Goal: Task Accomplishment & Management: Use online tool/utility

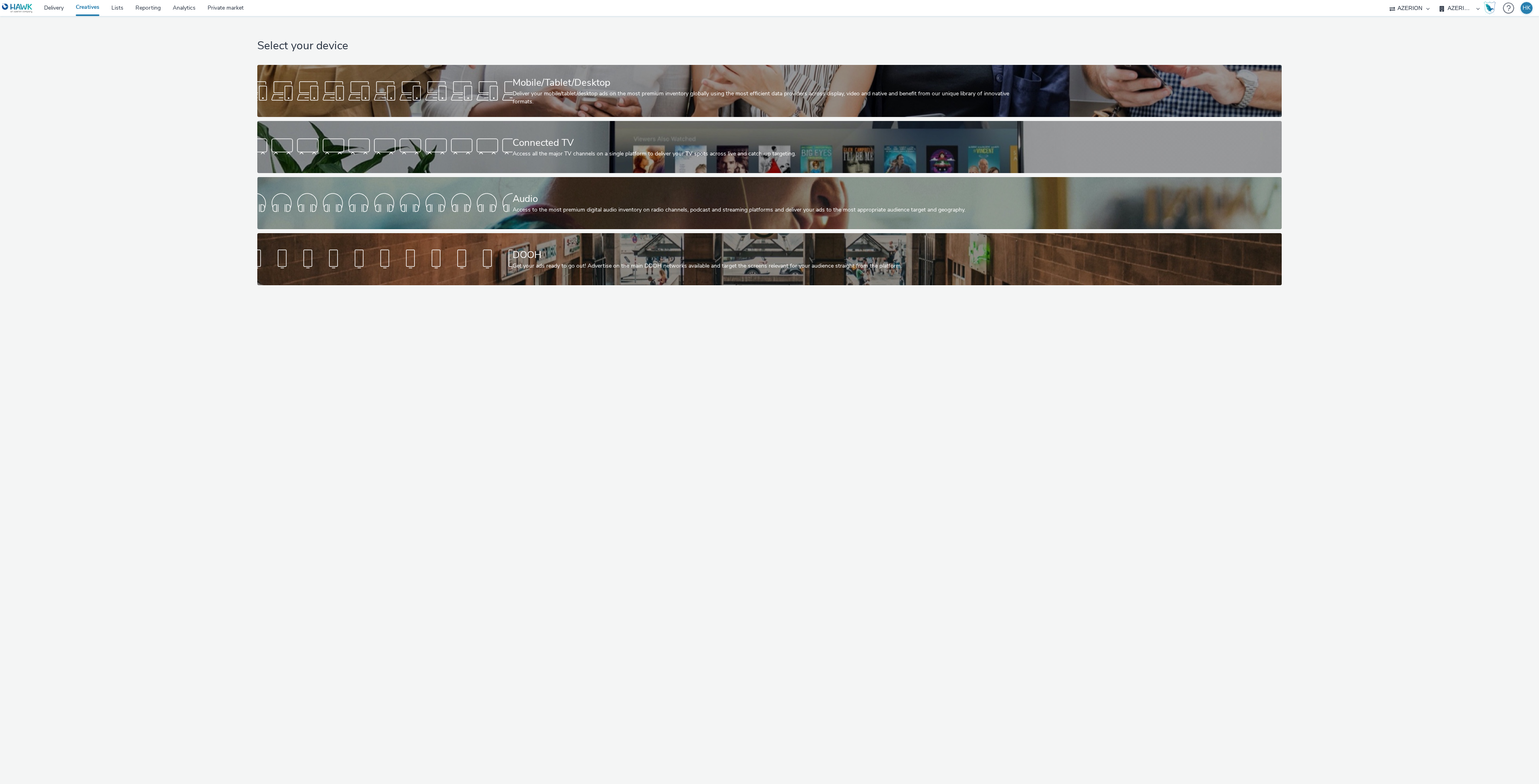
select select "79162ed7-0017-4339-93b0-3399b708648f"
click at [112, 8] on link "Lists" at bounding box center [117, 8] width 24 height 16
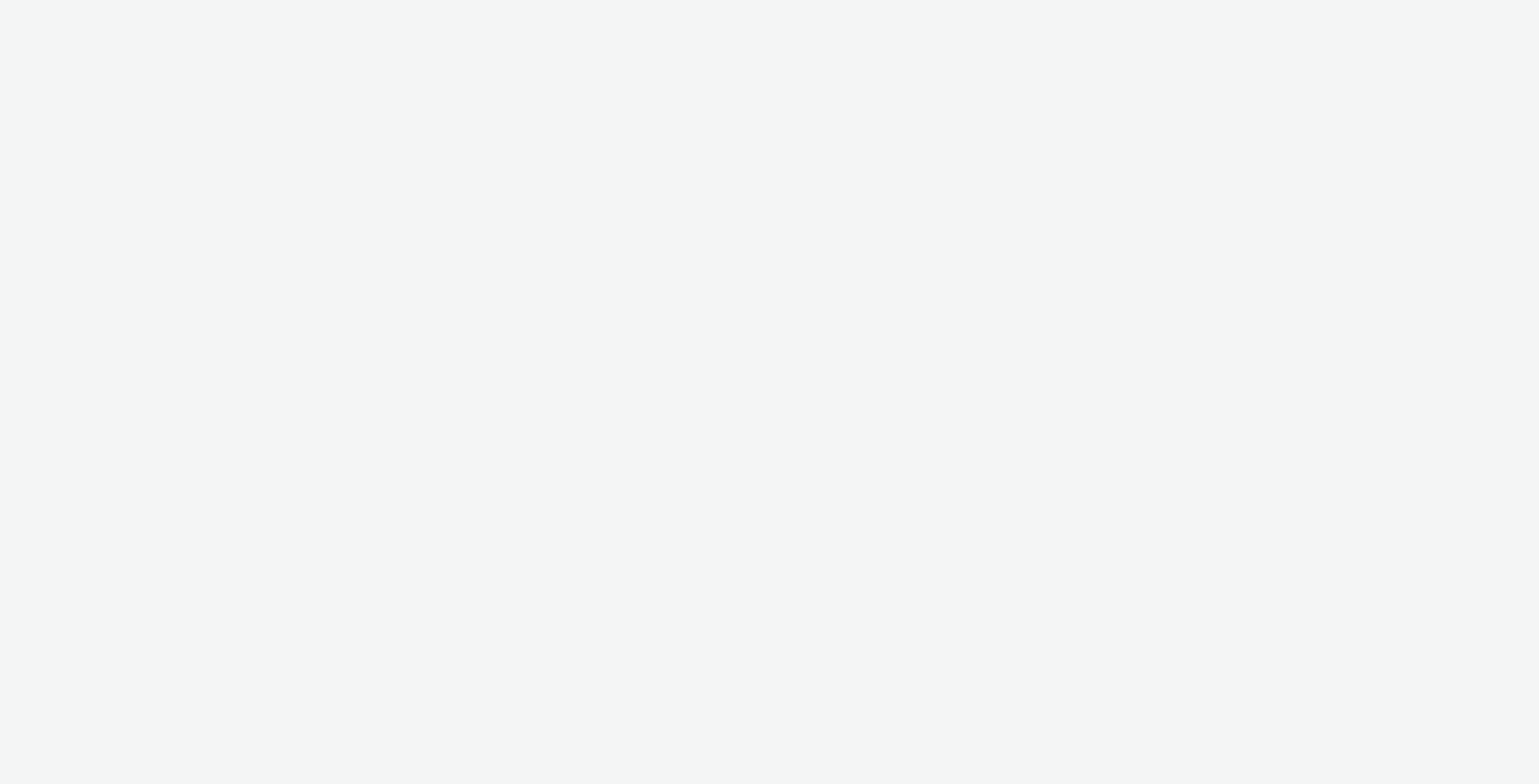
select select "79162ed7-0017-4339-93b0-3399b708648f"
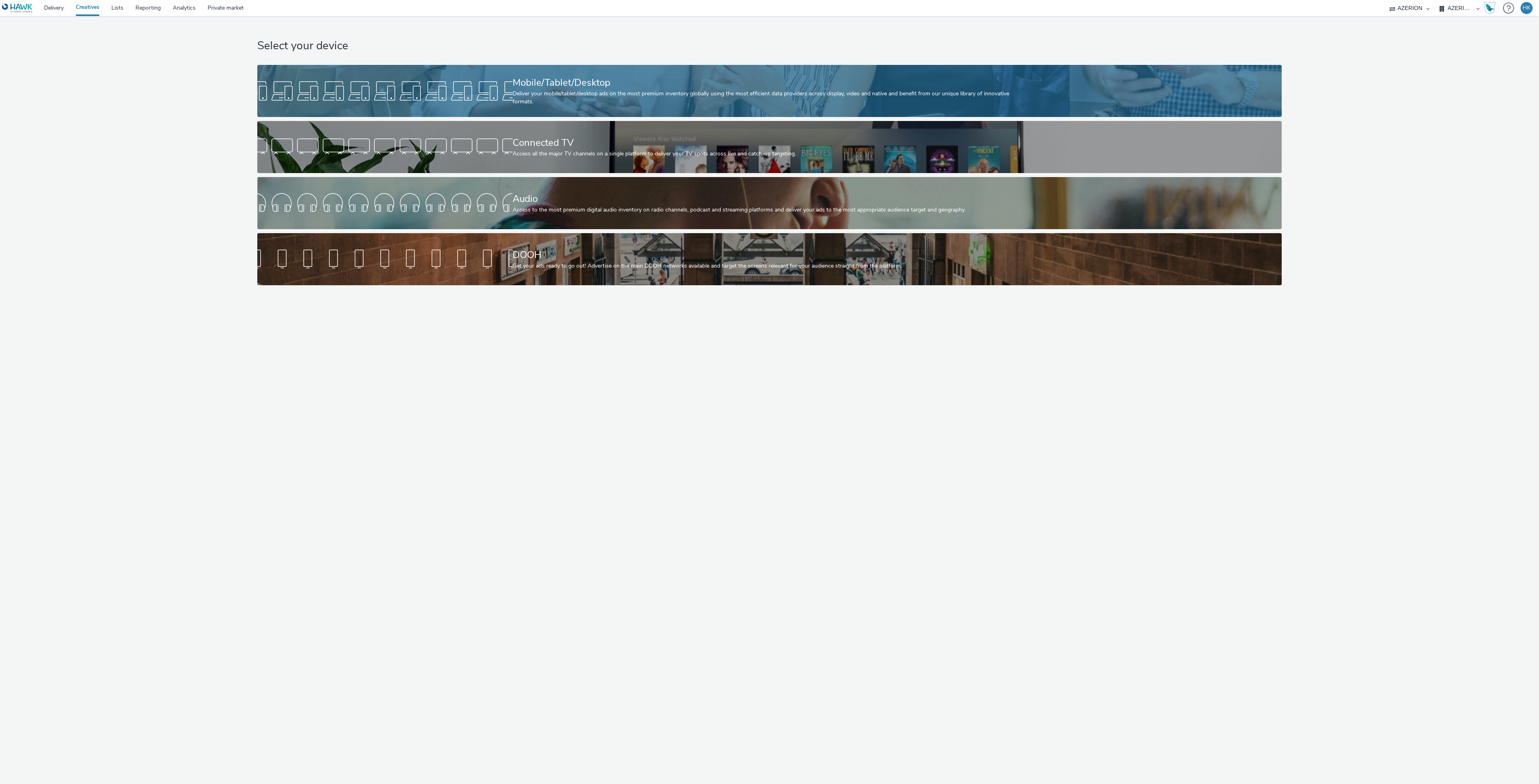
click at [551, 96] on div "Deliver your mobile/tablet/desktop ads on the most premium inventory globally u…" at bounding box center [768, 98] width 511 height 17
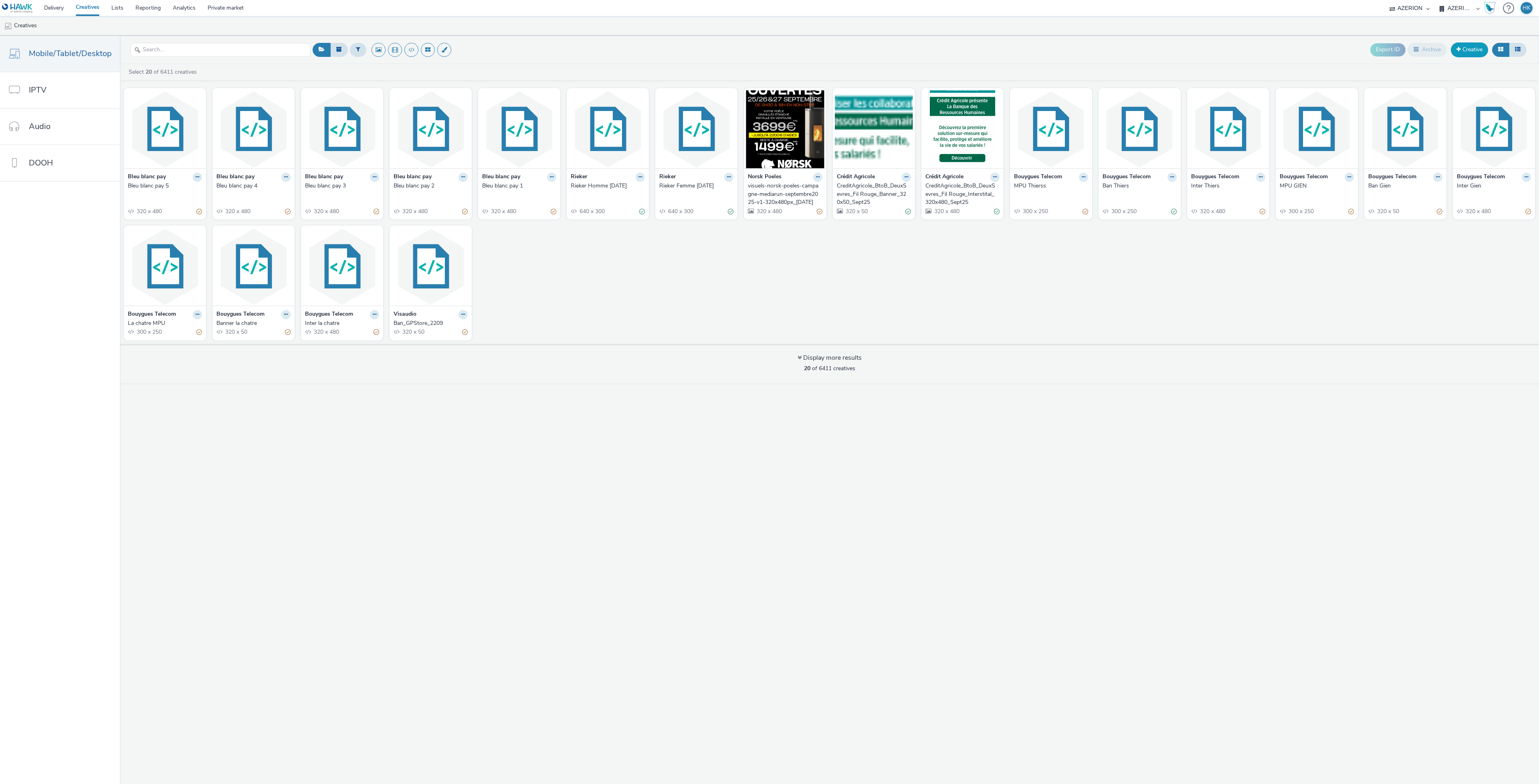
click at [1466, 45] on link "Creative" at bounding box center [1469, 50] width 37 height 14
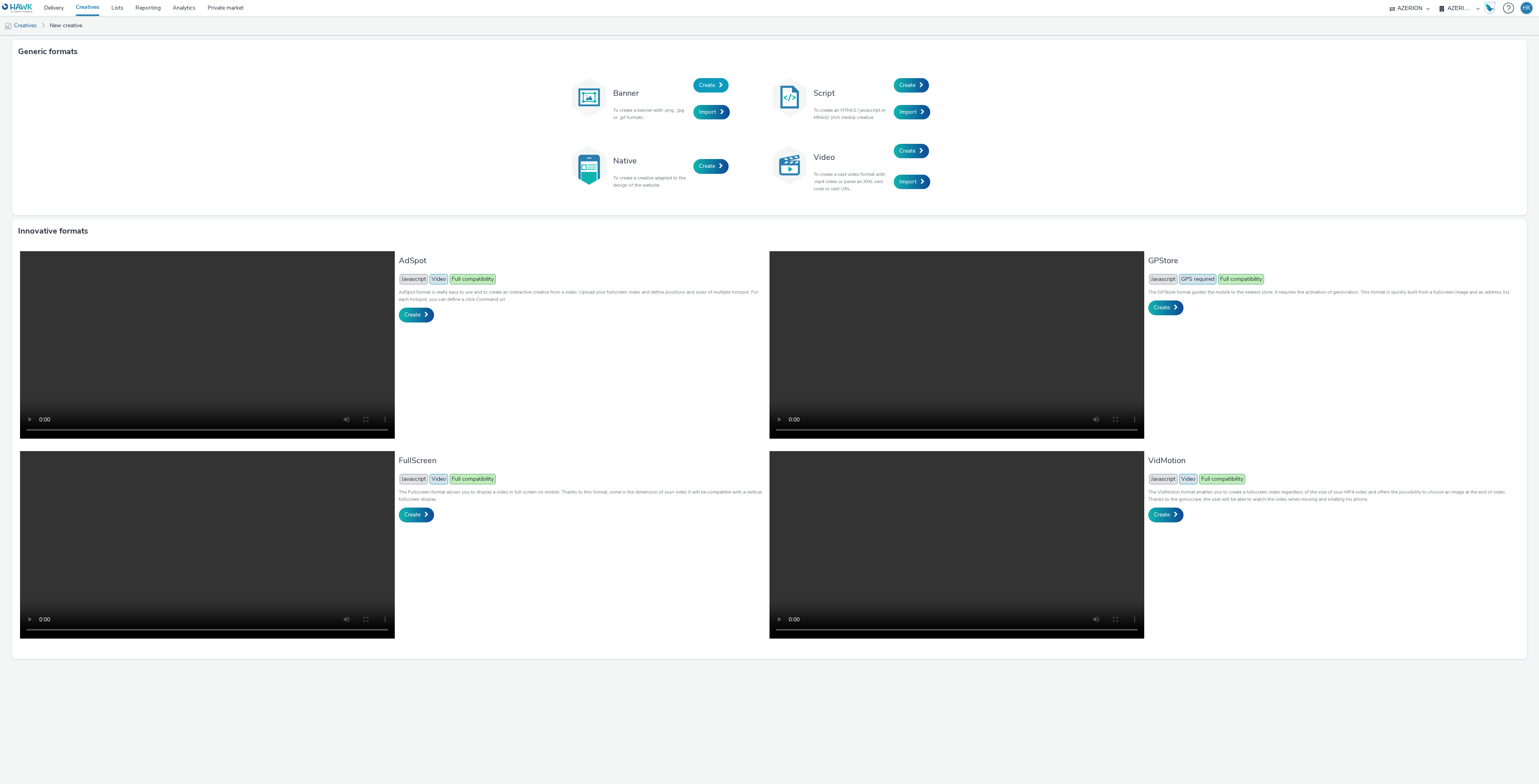
click at [710, 85] on span "Create" at bounding box center [707, 85] width 16 height 8
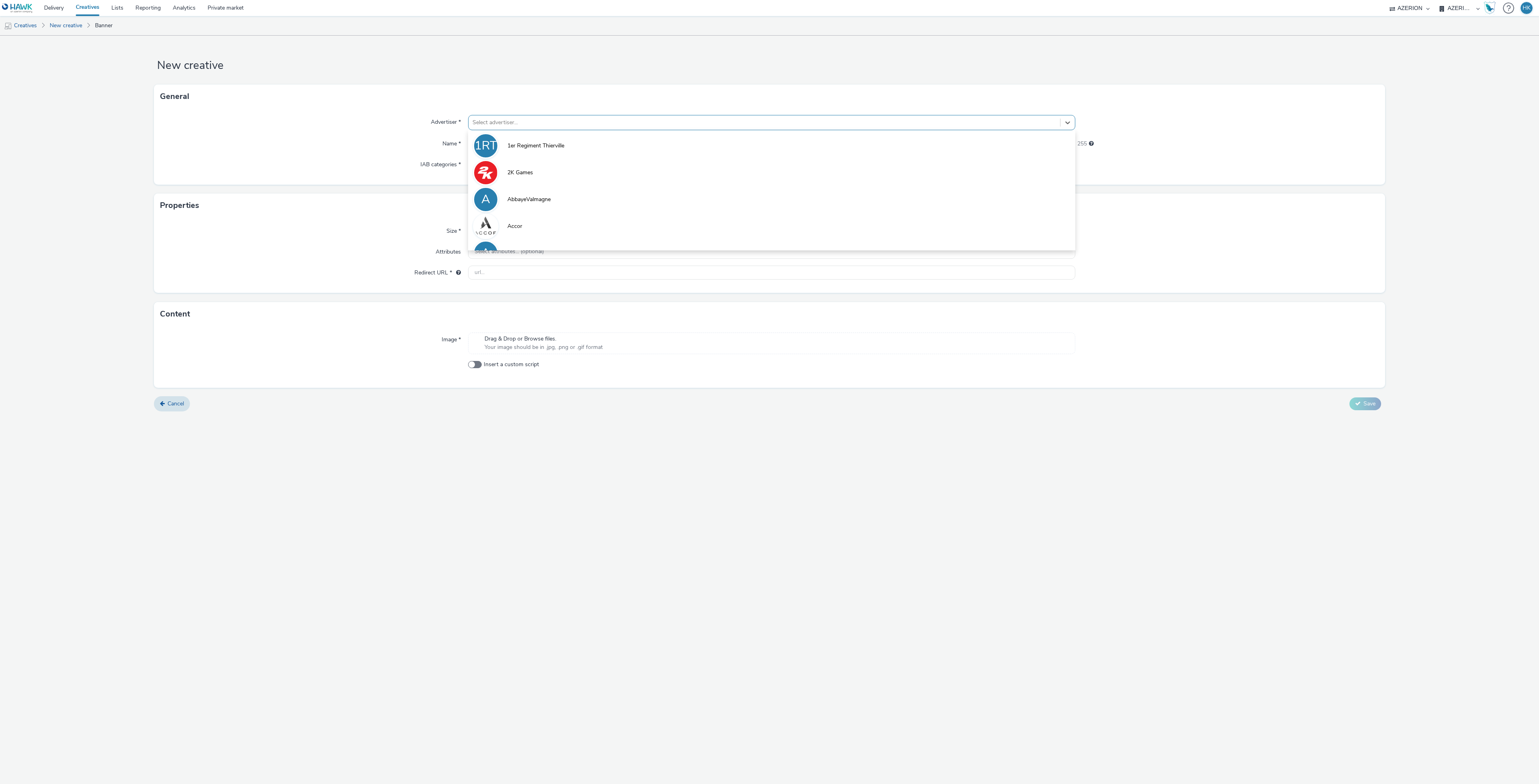
click at [532, 122] on div at bounding box center [764, 122] width 584 height 10
type input "pisc"
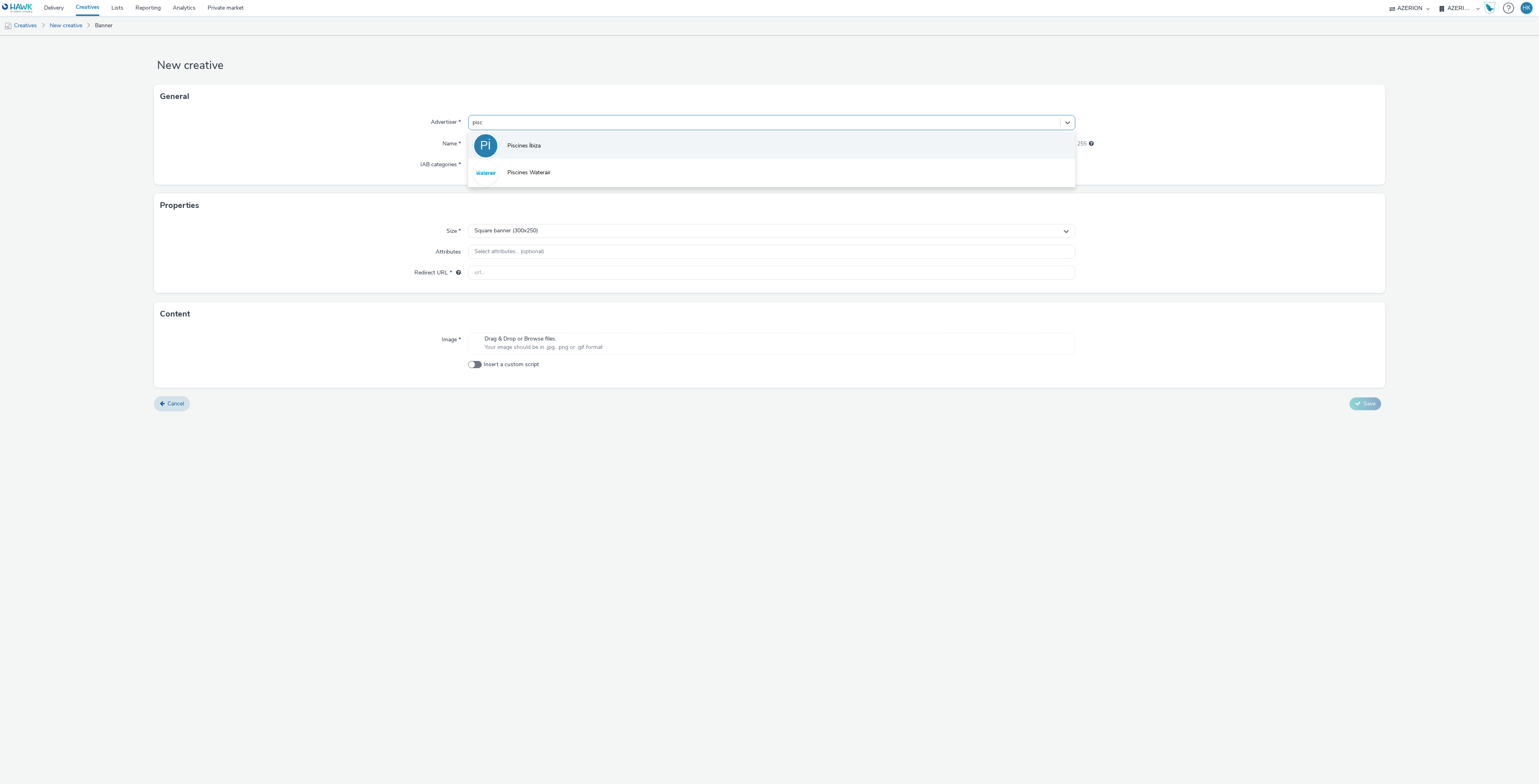
click at [534, 153] on li "Pİ Piscines İbiza" at bounding box center [772, 145] width 607 height 27
click at [525, 143] on input "text" at bounding box center [772, 143] width 607 height 14
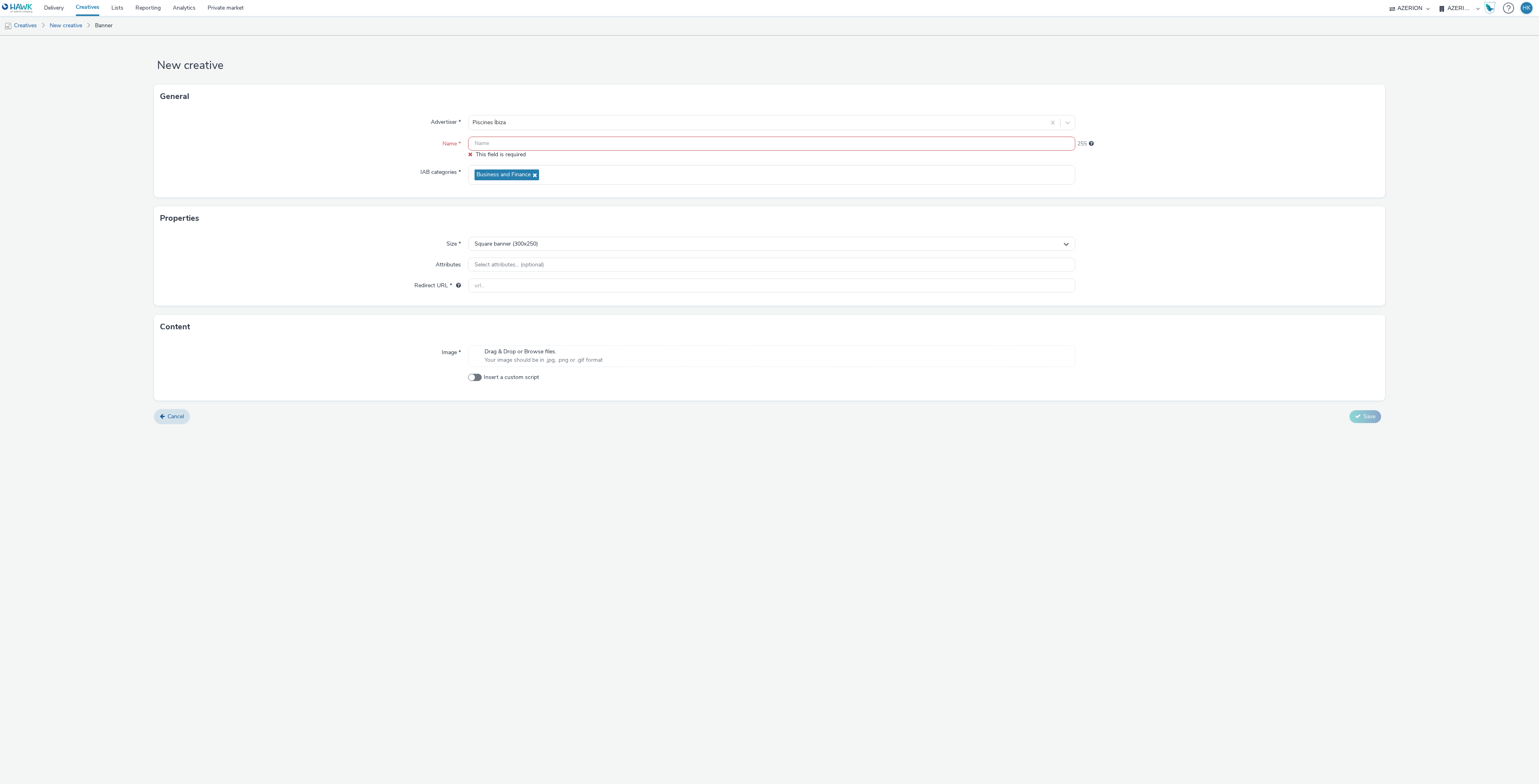
paste input "CMIMedia_Ibiza_JPO"
type input "CMIMedia_Ibiza_JPO | Interstitial"
click at [743, 237] on div "Square banner (300x250)" at bounding box center [772, 236] width 607 height 14
click at [623, 260] on input "text" at bounding box center [771, 253] width 606 height 14
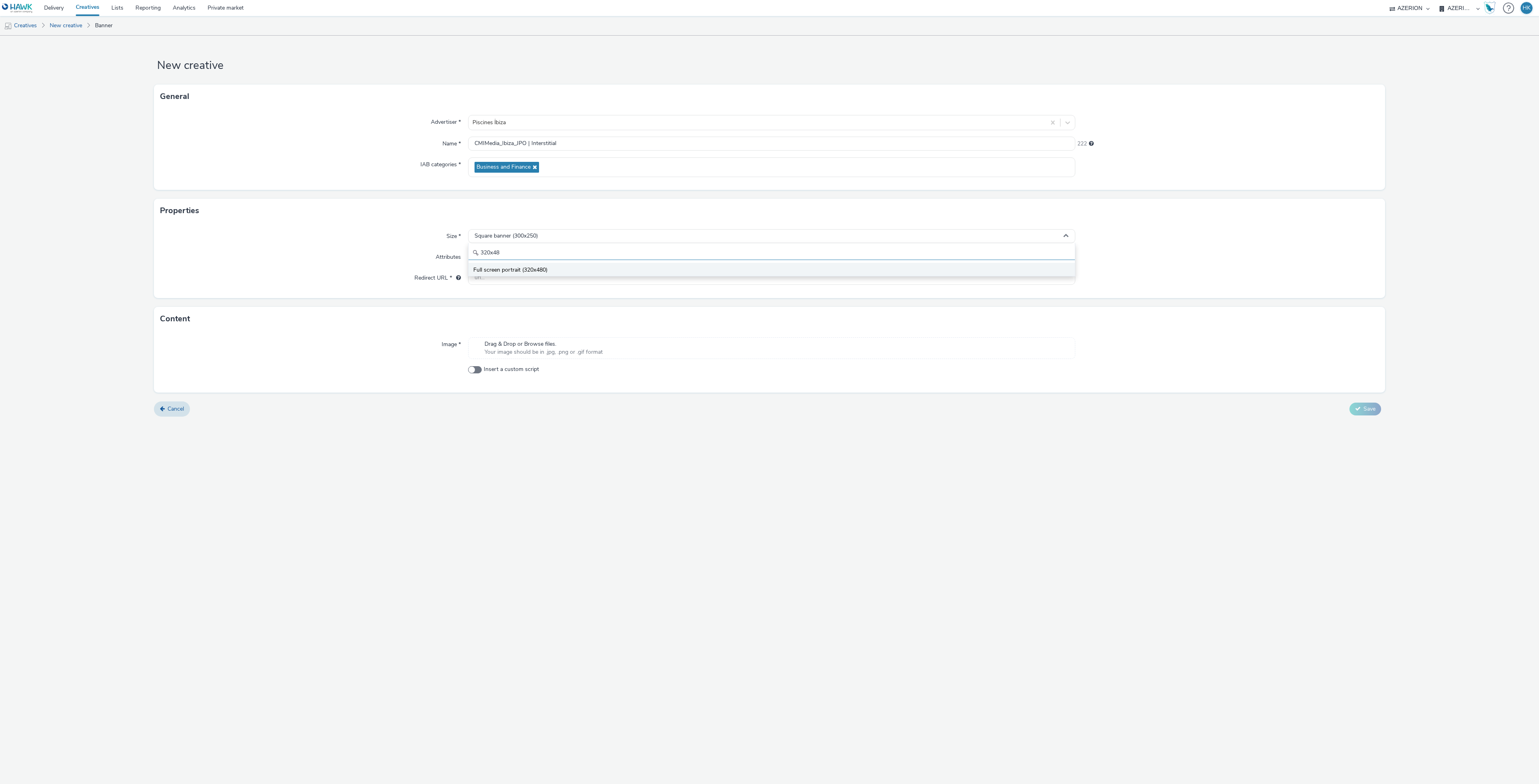
type input "320x48"
click at [621, 275] on li "Full screen portrait (320x480)" at bounding box center [771, 269] width 606 height 13
click at [547, 284] on input "text" at bounding box center [772, 277] width 607 height 14
paste input "https://www.piscines-ibiza.com/jpo-septembre-2025/?utm_source=madv&utm_medium=b…"
type input "https://www.piscines-ibiza.com/jpo-septembre-2025/?utm_source=madv&utm_medium=b…"
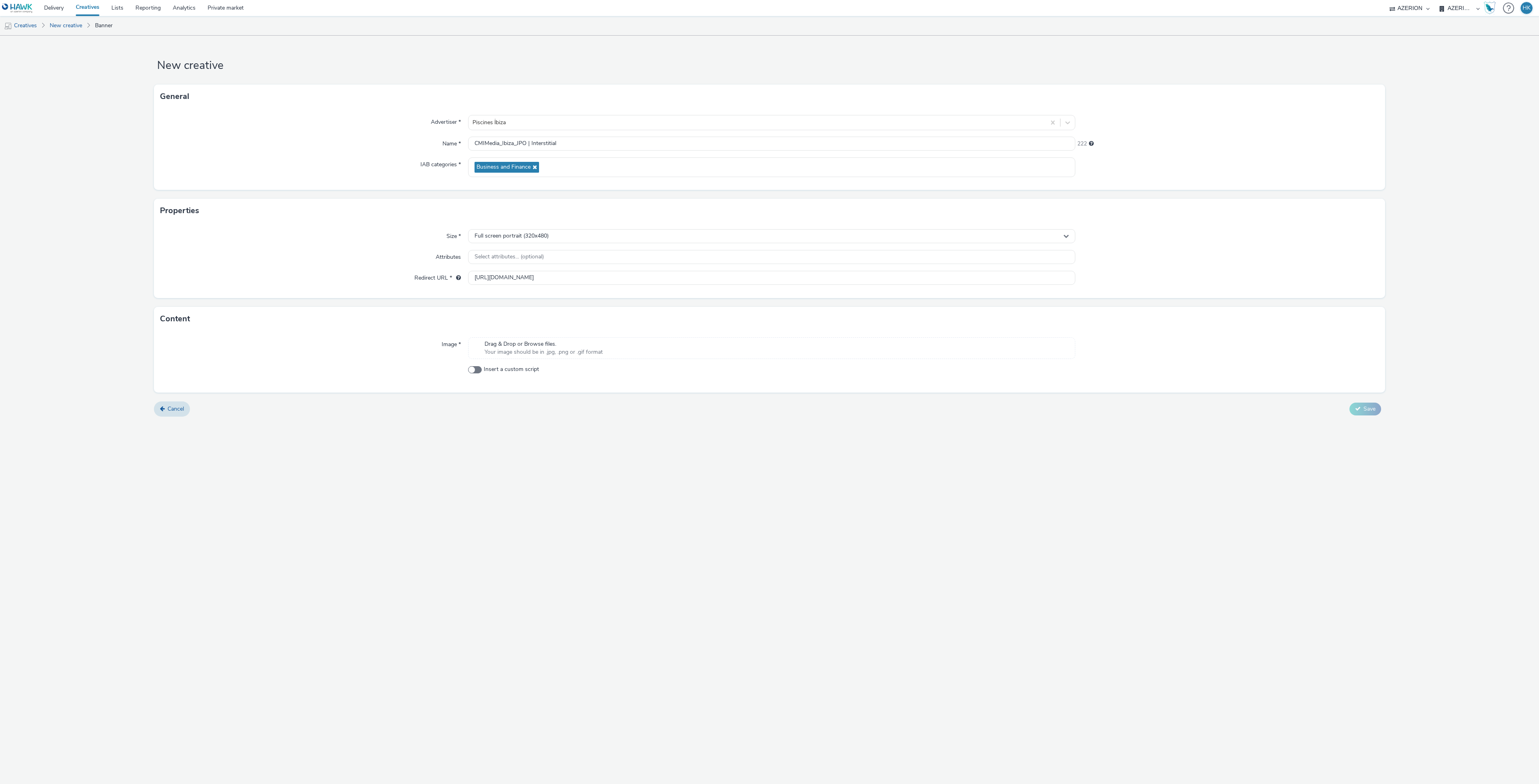
click at [522, 343] on span "Drag & Drop or Browse files." at bounding box center [544, 344] width 118 height 8
click at [1370, 415] on button "Save" at bounding box center [1365, 420] width 32 height 13
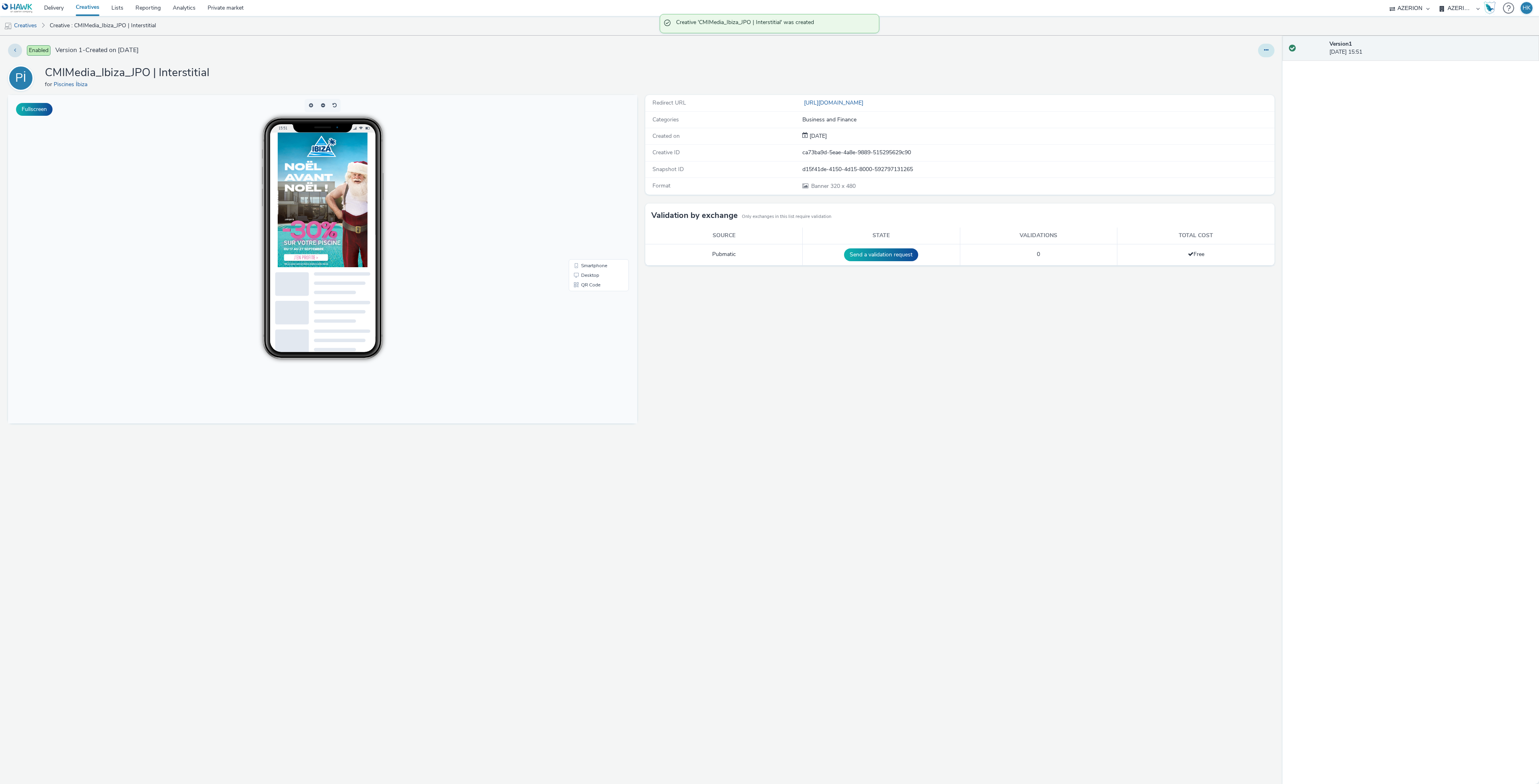
click at [1263, 48] on button at bounding box center [1267, 50] width 17 height 14
click at [1238, 85] on link "Duplicate" at bounding box center [1244, 82] width 60 height 16
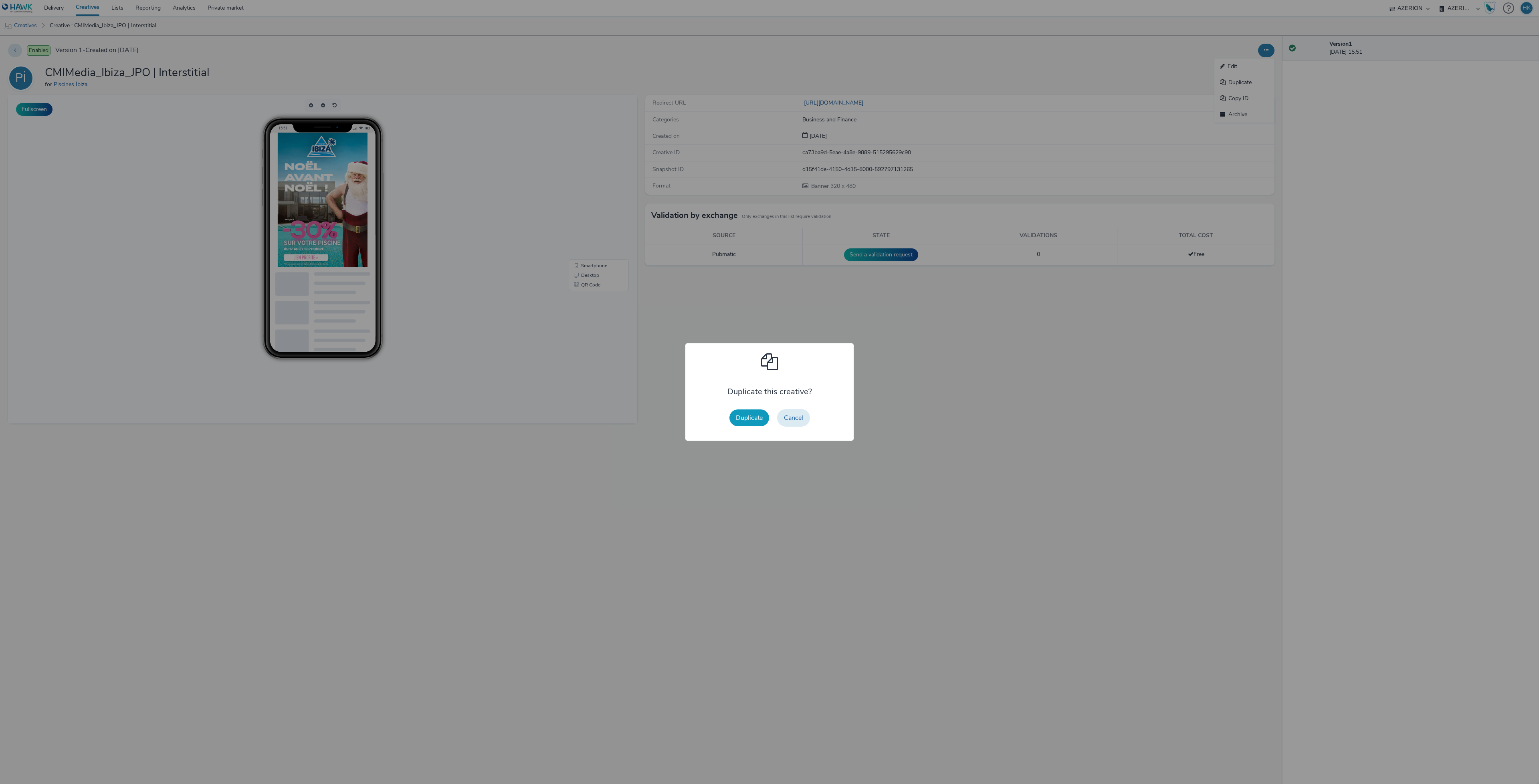
click at [736, 422] on button "Duplicate" at bounding box center [749, 418] width 39 height 17
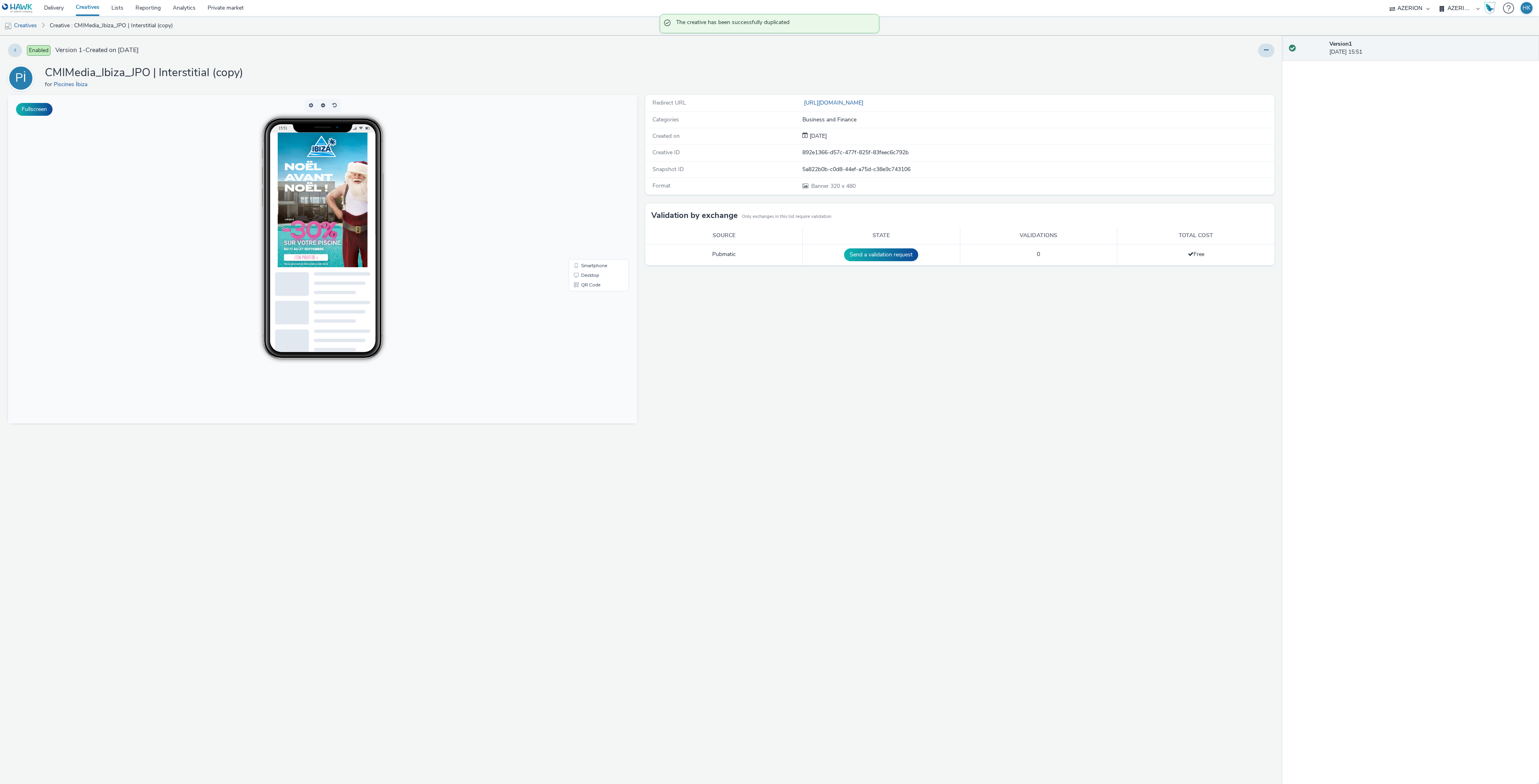
click at [1272, 44] on div at bounding box center [1267, 50] width 17 height 14
click at [1259, 52] on button at bounding box center [1267, 50] width 17 height 14
click at [1241, 65] on link "Edit" at bounding box center [1244, 66] width 60 height 16
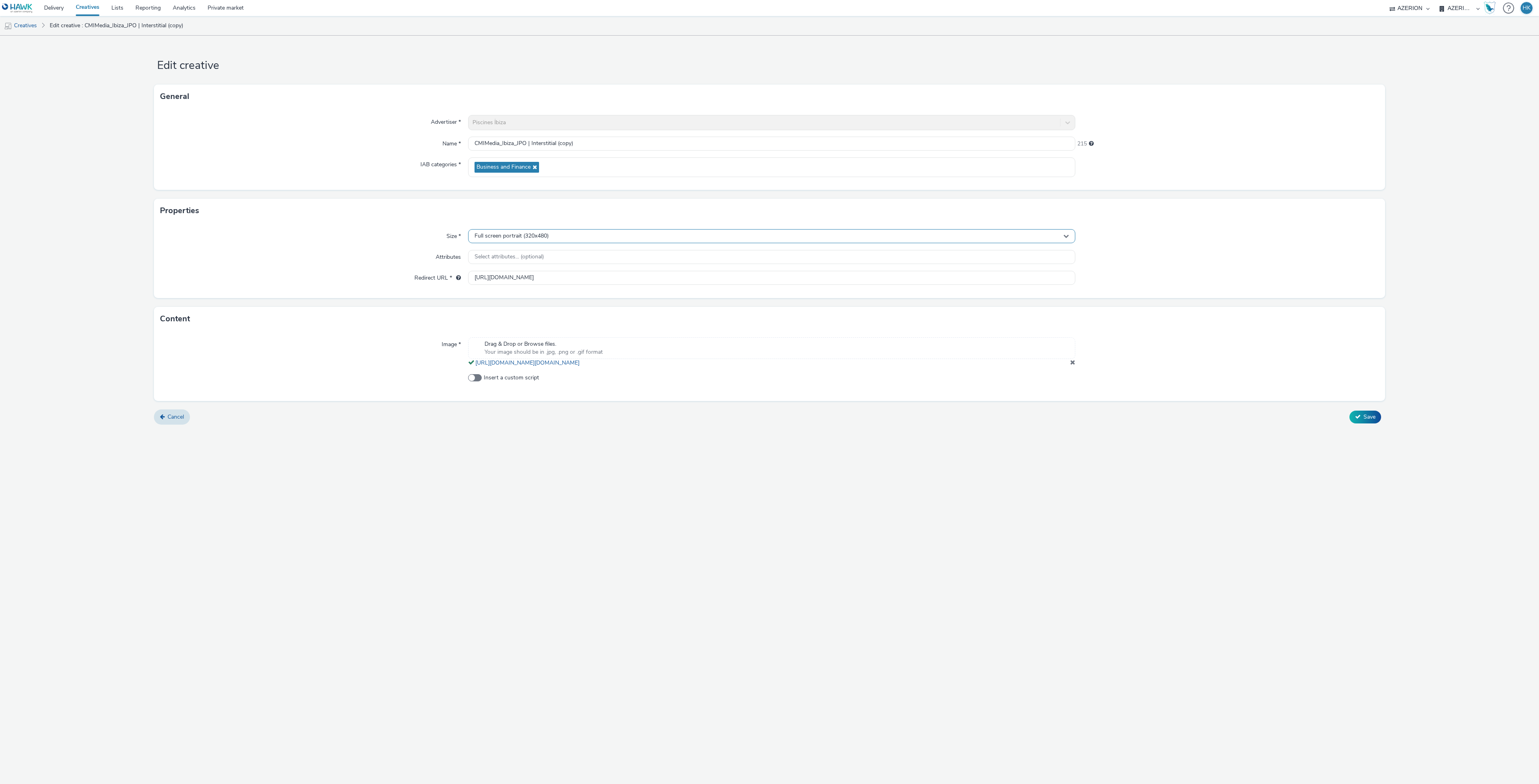
click at [575, 239] on div "Full screen portrait (320x480)" at bounding box center [772, 236] width 607 height 14
click at [560, 253] on input "text" at bounding box center [771, 253] width 606 height 14
click at [588, 143] on input "CMIMedia_Ibiza_JPO | Interstitial (copy)" at bounding box center [772, 143] width 607 height 14
drag, startPoint x: 588, startPoint y: 143, endPoint x: 536, endPoint y: 140, distance: 52.1
click at [536, 140] on input "CMIMedia_Ibiza_JPO | Interstitial (copy)" at bounding box center [772, 143] width 607 height 14
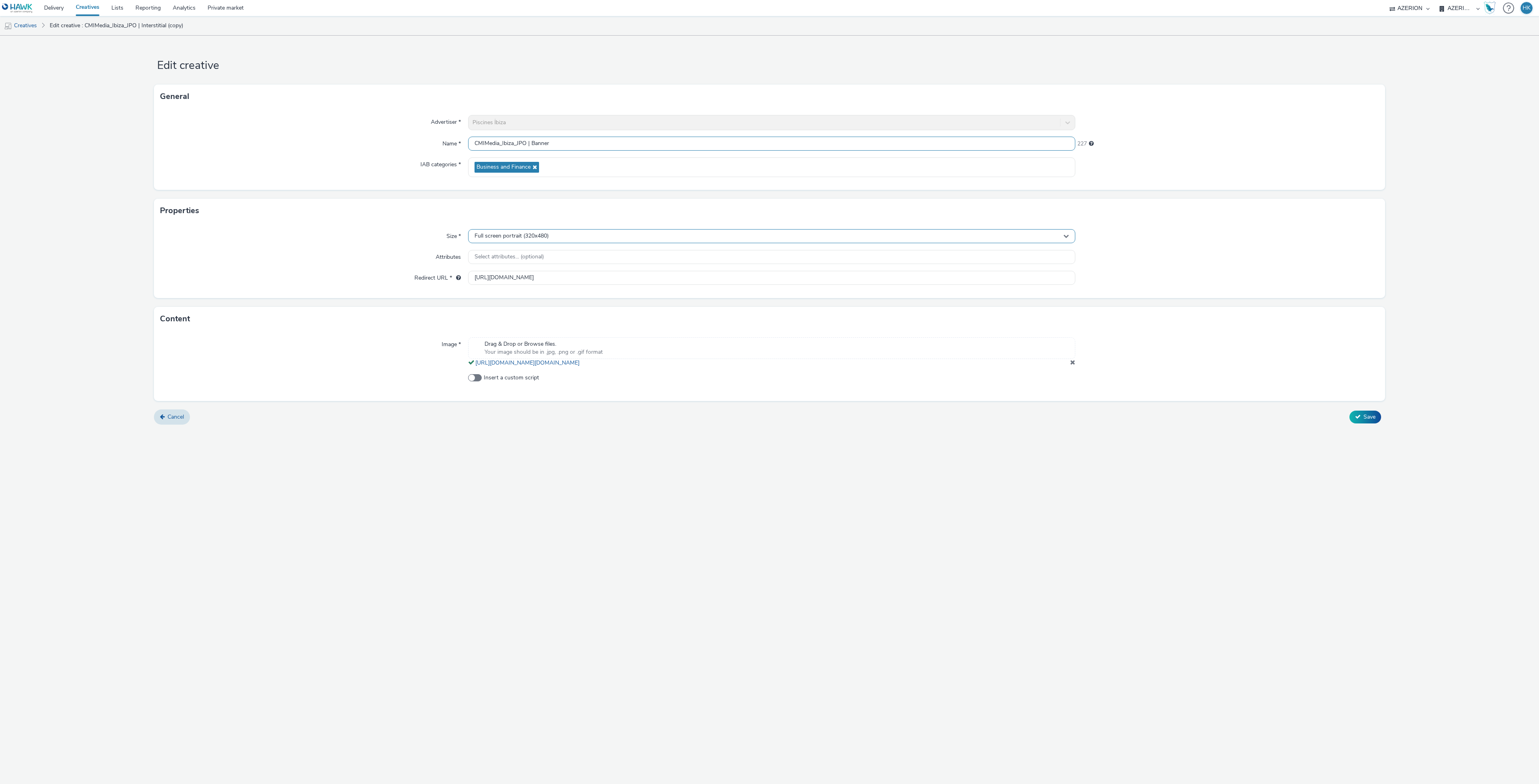
type input "CMIMedia_Ibiza_JPO | Banner"
click at [580, 238] on div "Full screen portrait (320x480)" at bounding box center [772, 236] width 607 height 14
click at [565, 247] on input "text" at bounding box center [771, 253] width 606 height 14
type input "320x50"
click at [563, 266] on li "Banner (320x50)" at bounding box center [771, 269] width 606 height 13
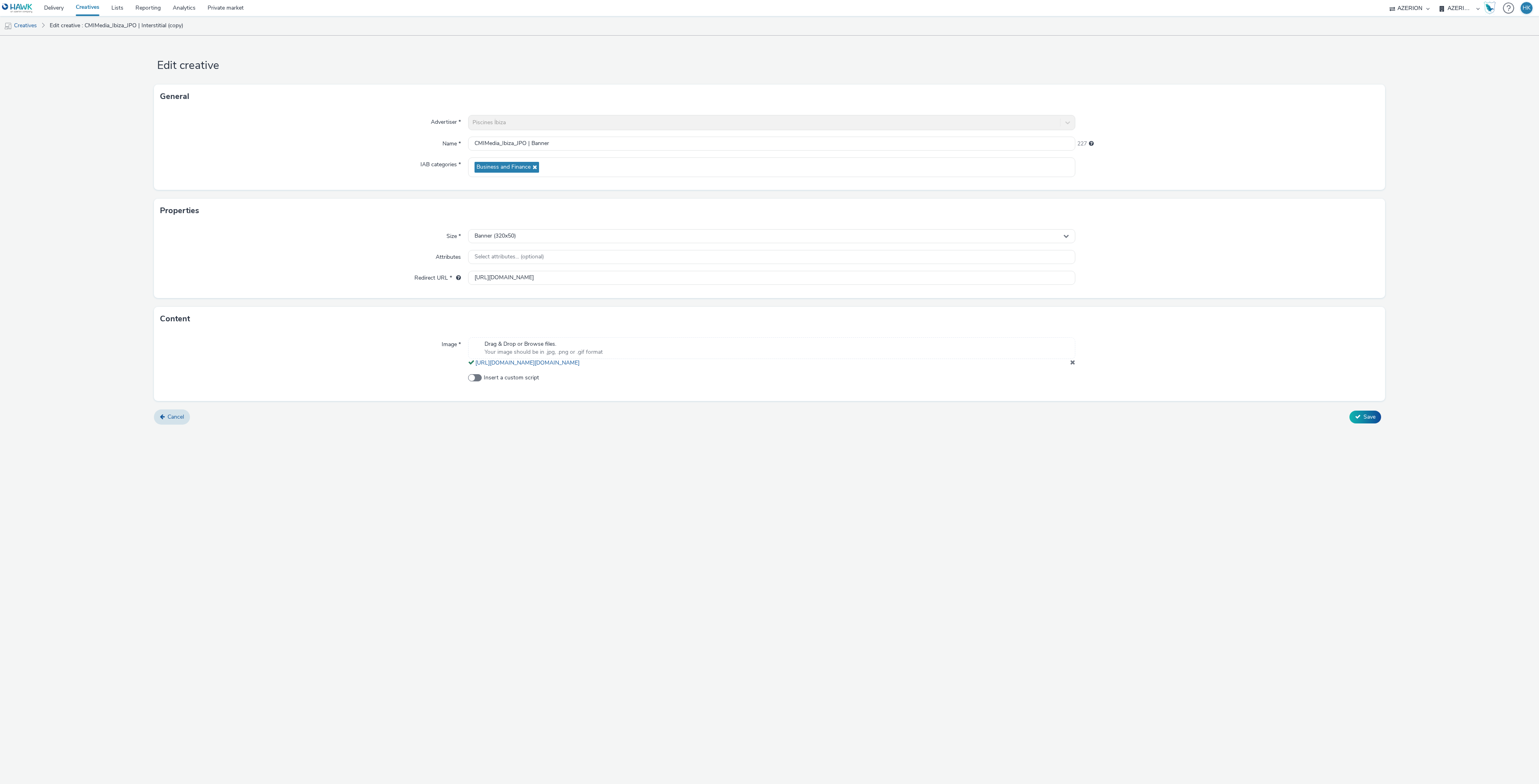
click at [1071, 362] on span at bounding box center [1072, 362] width 5 height 7
click at [708, 350] on div "Drag & Drop or Browse files. Your image should be in .jpg, .png or .gif format" at bounding box center [772, 348] width 607 height 21
click at [562, 239] on div "Banner (320x50)" at bounding box center [772, 236] width 607 height 14
drag, startPoint x: 522, startPoint y: 248, endPoint x: 403, endPoint y: 262, distance: 119.8
click at [403, 262] on div "Size * Banner (320x50) 320x50 Banner (320x50) 320x500 Attributes Select attribu…" at bounding box center [770, 260] width 1231 height 75
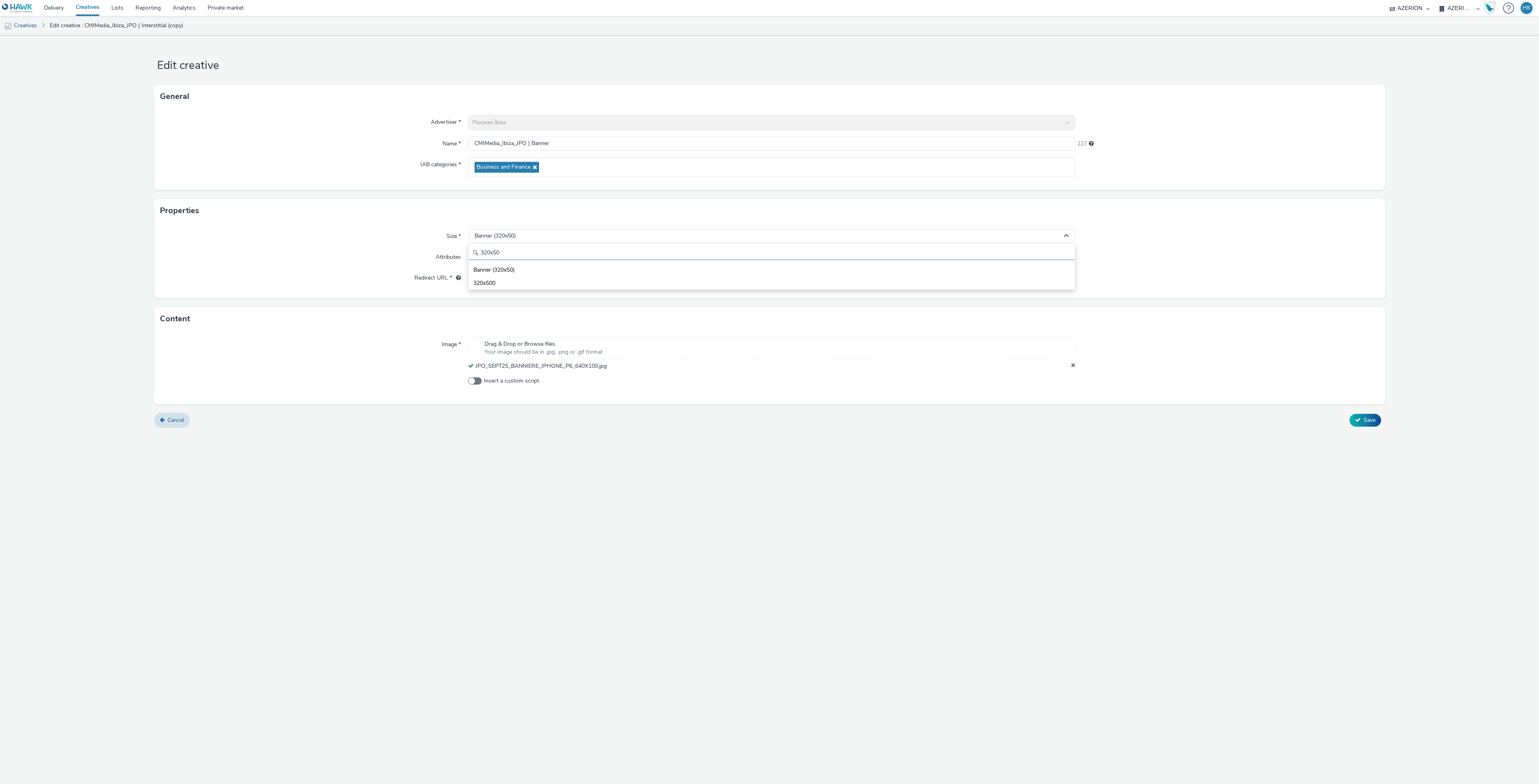
type input "5"
type input "640x100"
click at [480, 266] on li "640x100" at bounding box center [771, 269] width 606 height 13
click at [1363, 424] on span "Save" at bounding box center [1369, 420] width 12 height 8
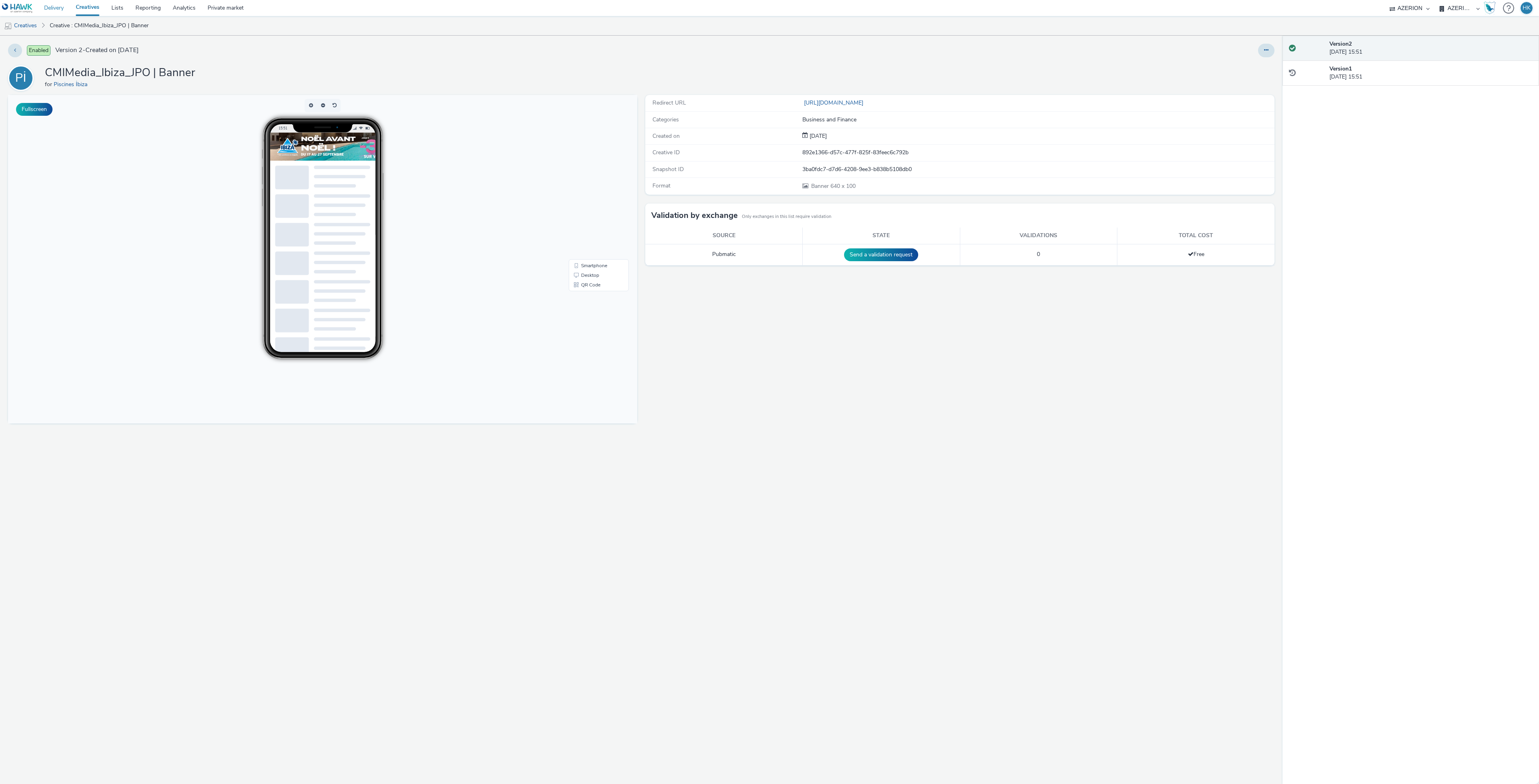
click at [50, 14] on link "Delivery" at bounding box center [54, 8] width 32 height 16
